Goal: Information Seeking & Learning: Check status

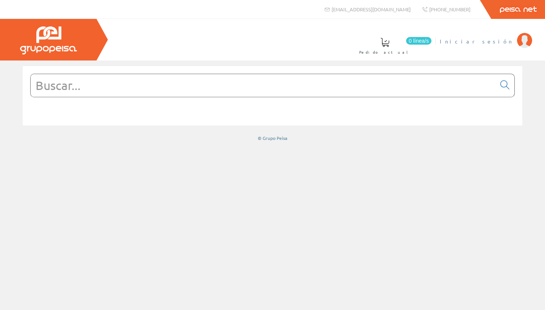
click at [500, 39] on span "Iniciar sesión" at bounding box center [476, 41] width 73 height 8
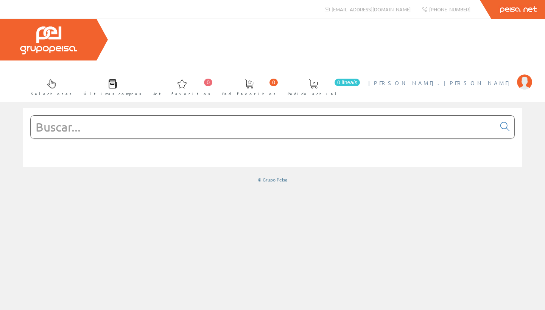
click at [475, 73] on li "PINTADO MARTIN, FCO.JOSE Mi cuenta Mis datos Mis ofertas Mis pedidos Mis albara…" at bounding box center [449, 87] width 167 height 29
click at [475, 79] on span "[PERSON_NAME], FCO.[PERSON_NAME]" at bounding box center [440, 83] width 145 height 8
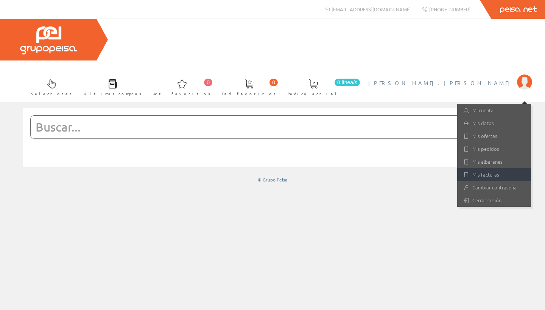
click at [488, 168] on link "Mis facturas" at bounding box center [494, 174] width 74 height 13
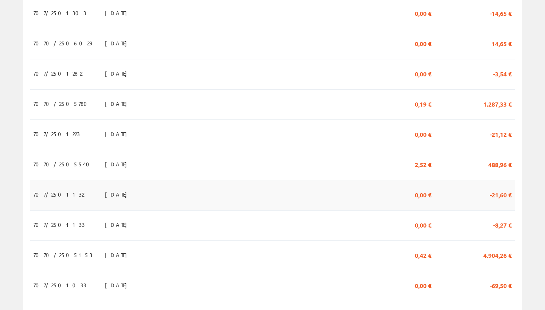
scroll to position [235, 0]
click at [501, 158] on span "488,96 €" at bounding box center [499, 164] width 23 height 13
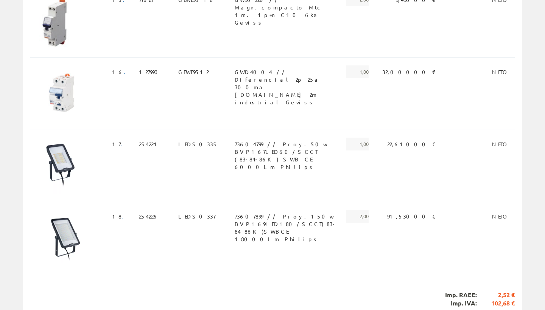
scroll to position [1261, 0]
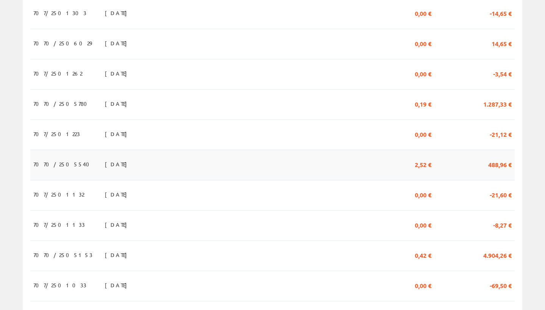
scroll to position [235, 0]
click at [496, 97] on span "1.287,33 €" at bounding box center [497, 103] width 28 height 13
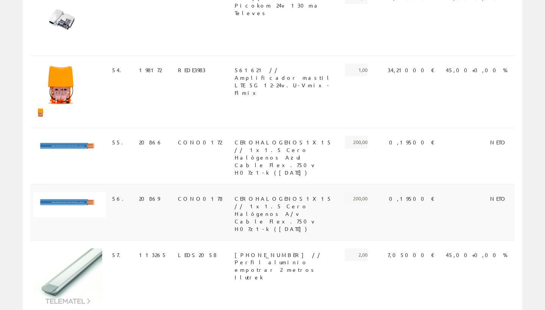
scroll to position [3928, 0]
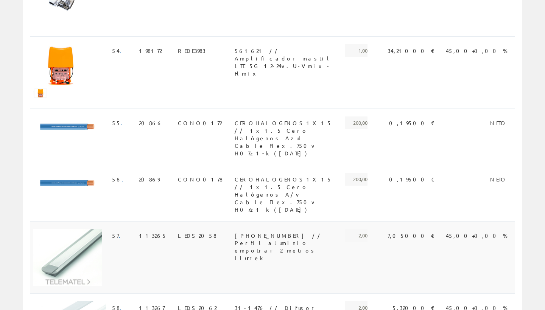
click at [283, 229] on span "31-1468-02 // Perfil aluminio empotrar 2 metros Ilutrek" at bounding box center [285, 235] width 101 height 13
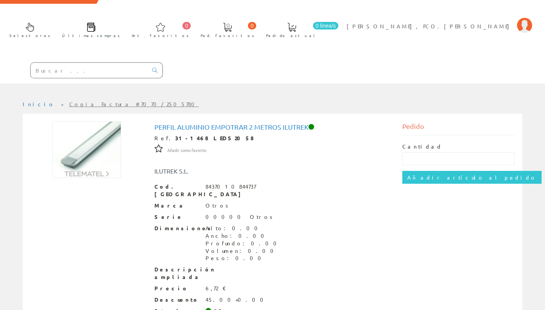
scroll to position [56, 0]
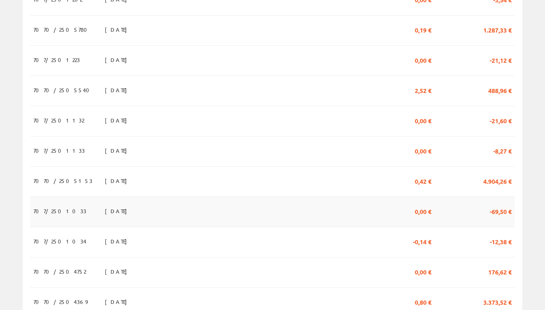
scroll to position [310, 0]
click at [496, 174] on span "4.904,26 €" at bounding box center [497, 180] width 28 height 13
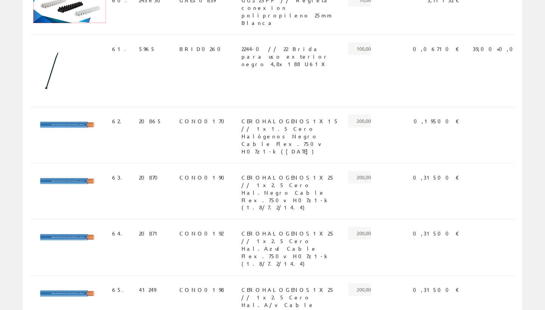
scroll to position [4061, 0]
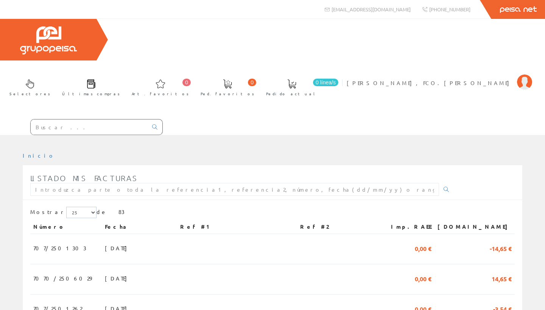
scroll to position [310, 0]
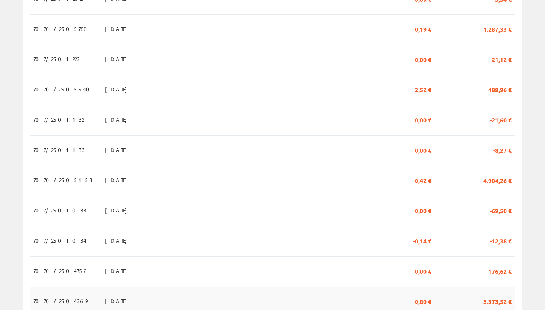
click at [487, 295] on span "3.373,52 €" at bounding box center [497, 301] width 28 height 13
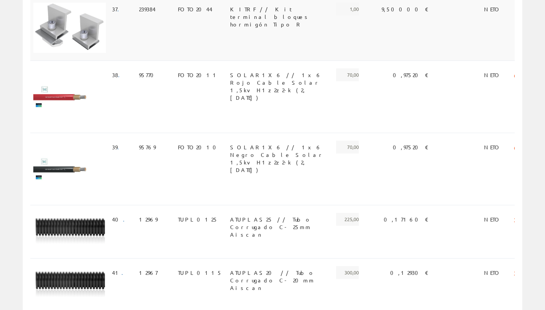
scroll to position [2590, 0]
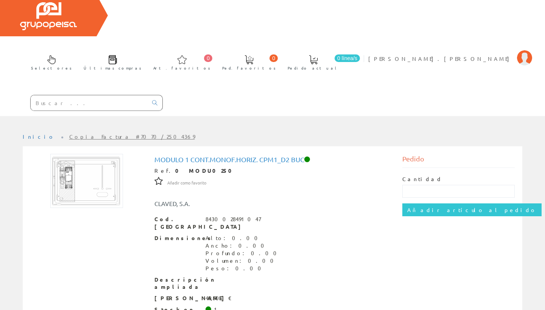
scroll to position [23, 0]
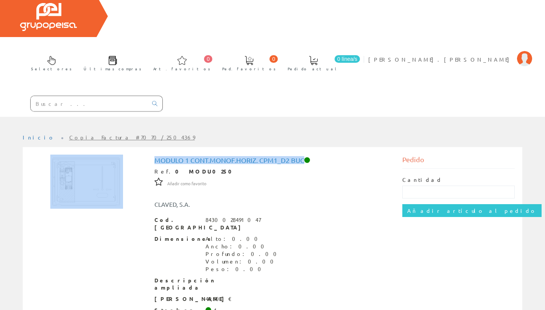
drag, startPoint x: 304, startPoint y: 118, endPoint x: 143, endPoint y: 129, distance: 161.6
click at [143, 155] on div "Modulo 1 Cont.monof.horiz. Cpm1_d2 Buc Ref. 0 MODU0250 Añadir como favorito Aña…" at bounding box center [273, 257] width 496 height 205
copy div "Modulo 1 Cont.monof.horiz. Cpm1_d2 Buc"
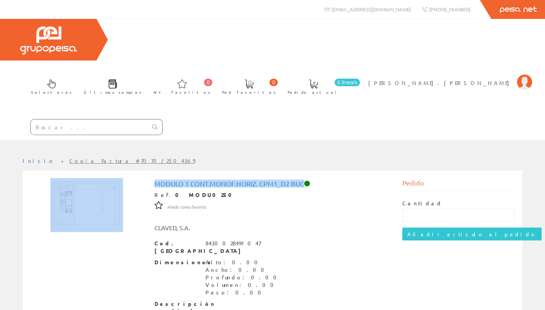
scroll to position [0, 0]
